Goal: Task Accomplishment & Management: Manage account settings

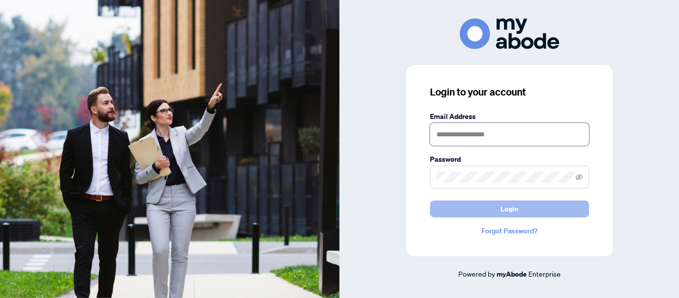
type input "**********"
click at [519, 208] on button "Login" at bounding box center [509, 208] width 159 height 17
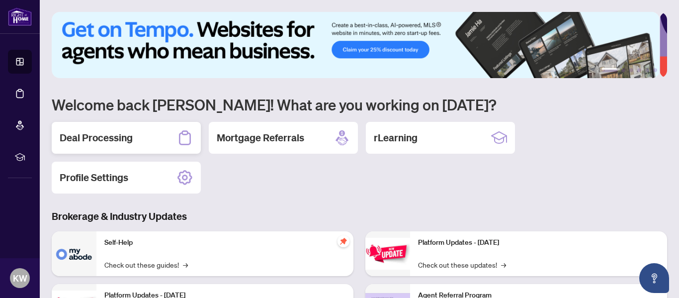
click at [97, 133] on h2 "Deal Processing" at bounding box center [96, 138] width 73 height 14
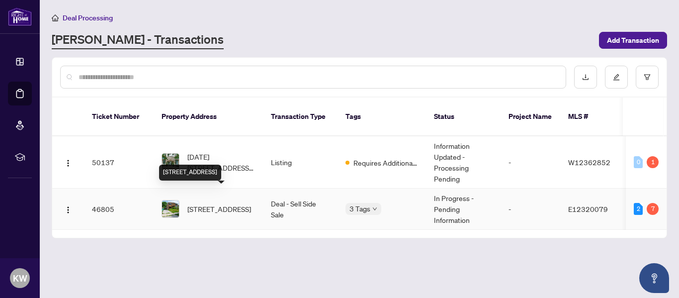
click at [207, 205] on span "[STREET_ADDRESS]" at bounding box center [219, 208] width 64 height 11
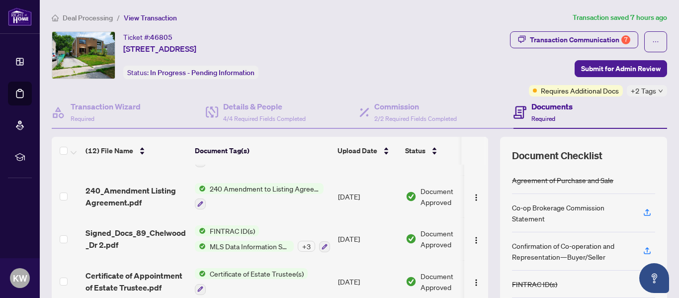
scroll to position [342, 0]
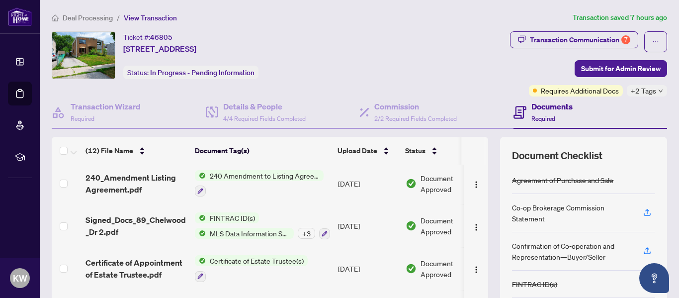
click at [556, 109] on h4 "Documents" at bounding box center [551, 106] width 41 height 12
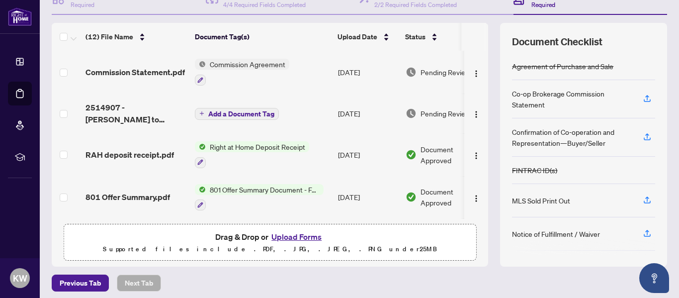
scroll to position [119, 0]
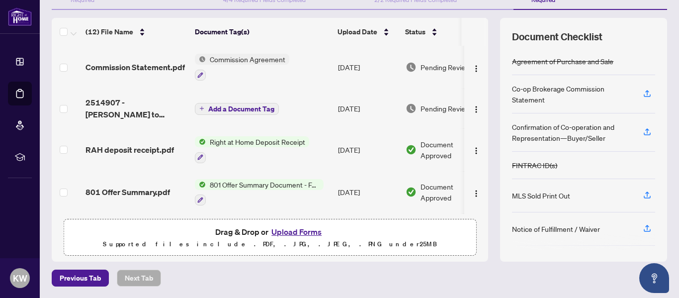
click at [286, 232] on button "Upload Forms" at bounding box center [296, 231] width 56 height 13
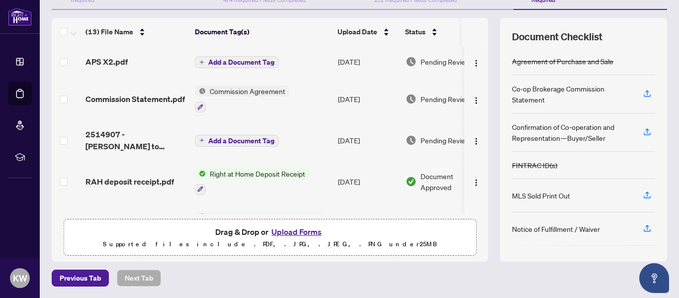
click at [202, 62] on icon "plus" at bounding box center [202, 62] width 0 height 4
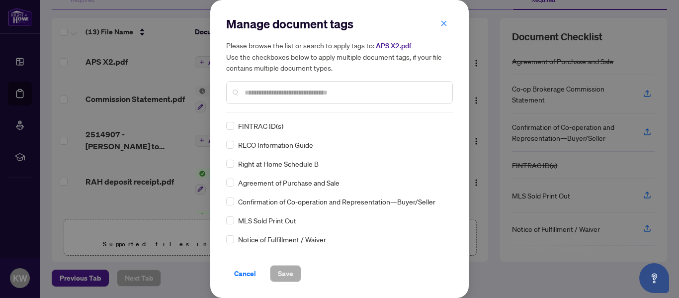
click at [273, 109] on div "Manage document tags Please browse the list or search to apply tags to: APS X2.…" at bounding box center [339, 64] width 227 height 96
click at [306, 96] on input "text" at bounding box center [345, 92] width 200 height 11
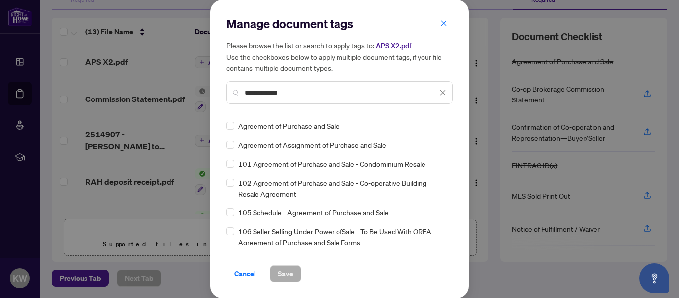
type input "**********"
click at [280, 275] on span "Save" at bounding box center [285, 273] width 15 height 16
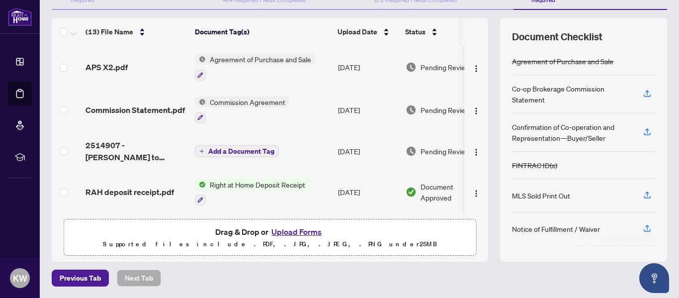
click at [434, 67] on span "Pending Review" at bounding box center [446, 67] width 50 height 11
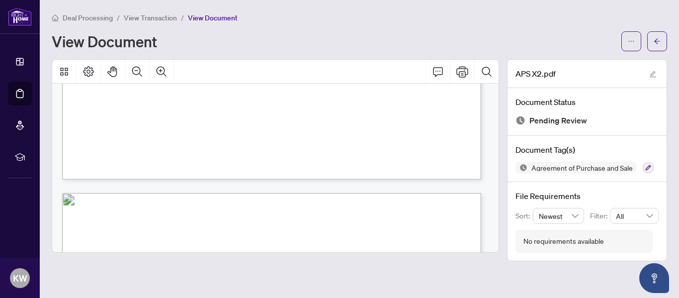
scroll to position [443, 0]
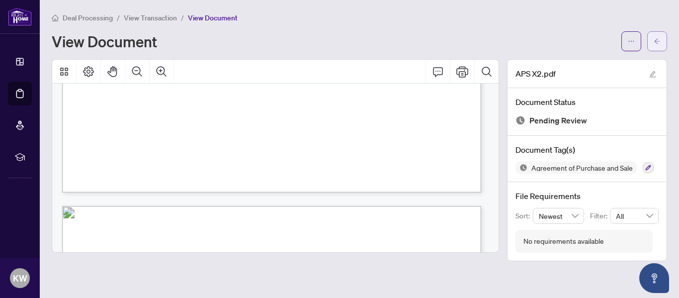
click at [654, 38] on icon "arrow-left" at bounding box center [657, 41] width 7 height 7
